Goal: Task Accomplishment & Management: Manage account settings

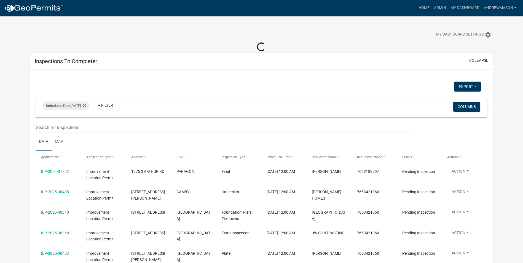
select select "3: 100"
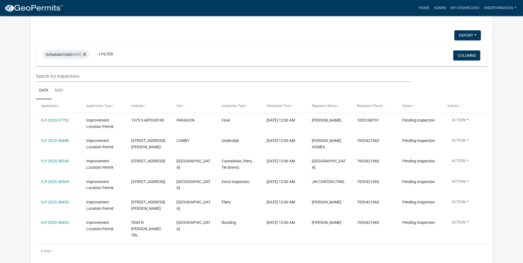
scroll to position [55, 0]
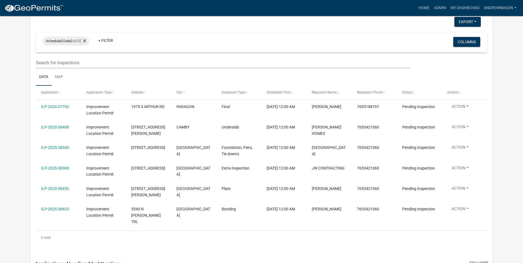
click at [57, 106] on link "ILP-2024-37792" at bounding box center [55, 106] width 28 height 4
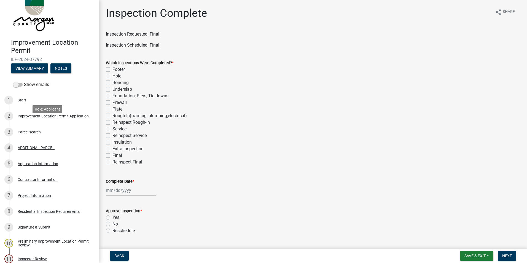
scroll to position [28, 0]
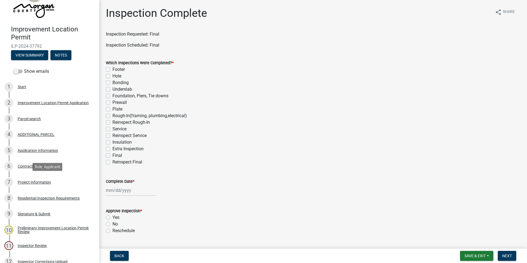
click at [44, 182] on div "Project Information" at bounding box center [34, 182] width 33 height 4
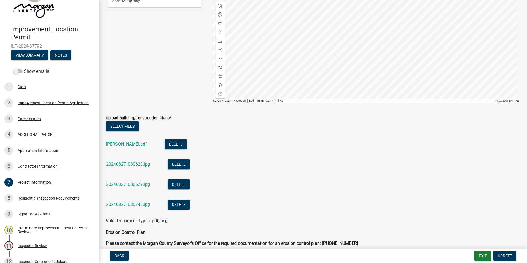
scroll to position [1020, 0]
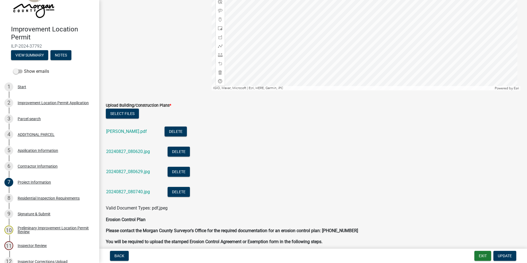
click at [119, 132] on link "[PERSON_NAME].pdf" at bounding box center [126, 131] width 41 height 5
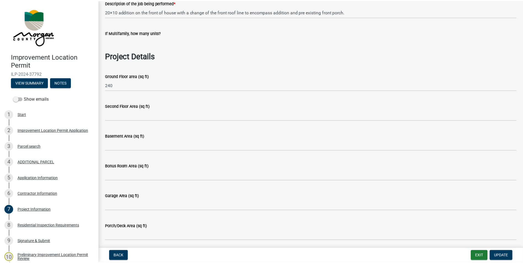
scroll to position [83, 0]
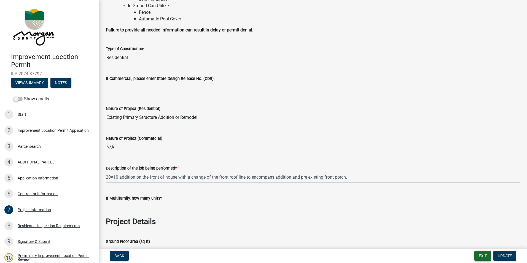
click at [485, 252] on button "Exit" at bounding box center [482, 256] width 17 height 10
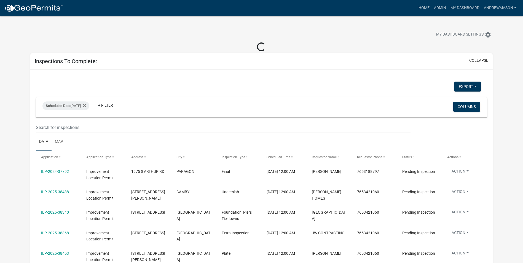
select select "3: 100"
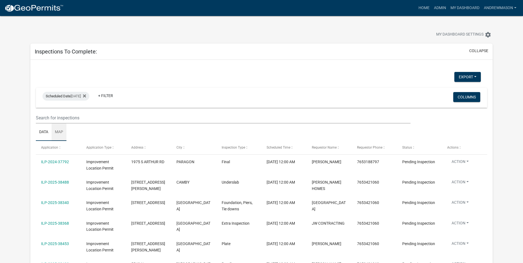
click at [61, 131] on link "Map" at bounding box center [59, 132] width 15 height 18
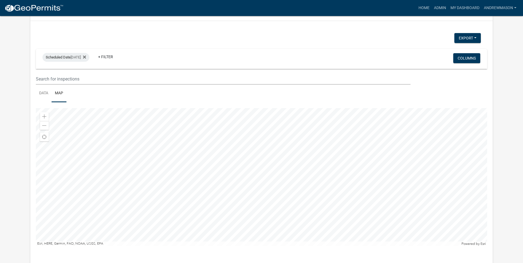
scroll to position [55, 0]
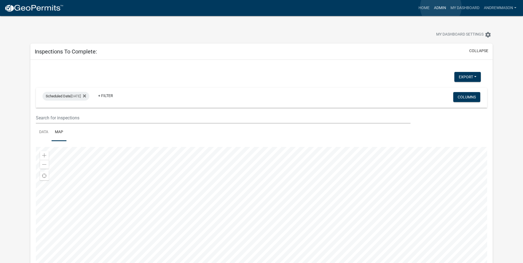
click at [441, 7] on link "Admin" at bounding box center [440, 8] width 17 height 10
